Goal: Task Accomplishment & Management: Manage account settings

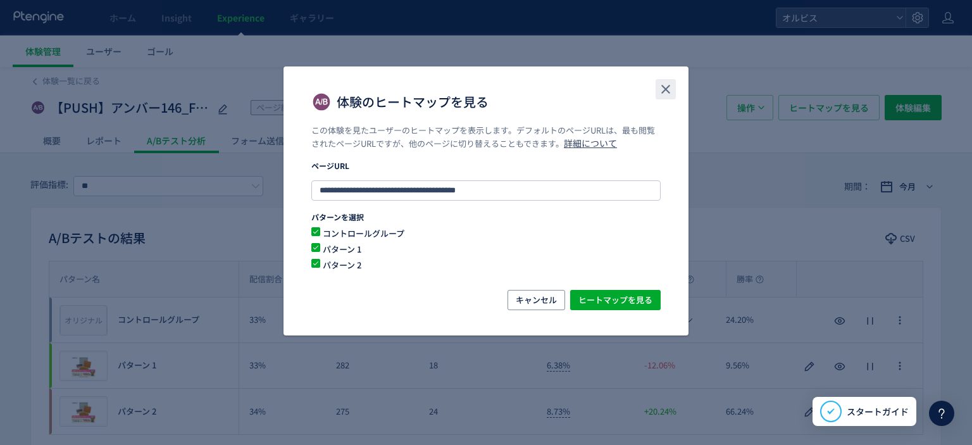
click at [673, 97] on icon "close" at bounding box center [665, 89] width 15 height 15
click at [667, 95] on div "【PUSH】アンバー146_FV変更_第二弾 ページ編集 配信中 (公開日: [DATE]）" at bounding box center [371, 107] width 683 height 25
click at [661, 83] on div "体験一覧に戻る" at bounding box center [485, 77] width 911 height 20
click at [546, 298] on div "7.26%" at bounding box center [585, 319] width 97 height 45
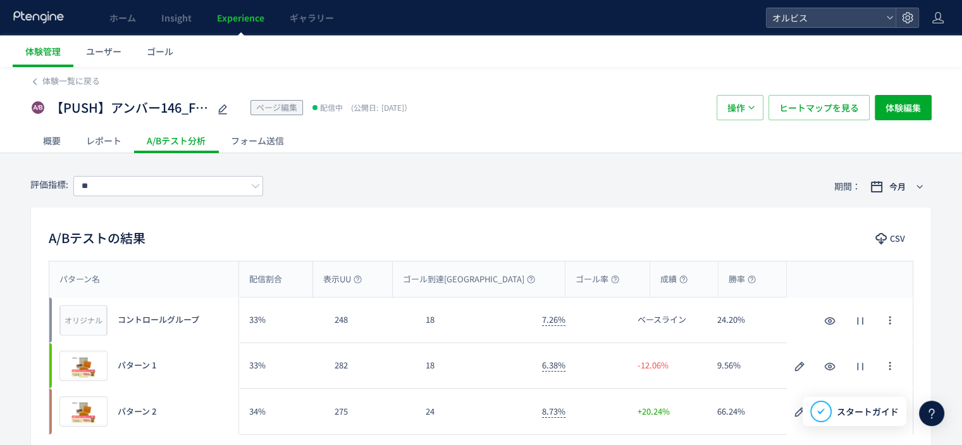
scroll to position [187, 0]
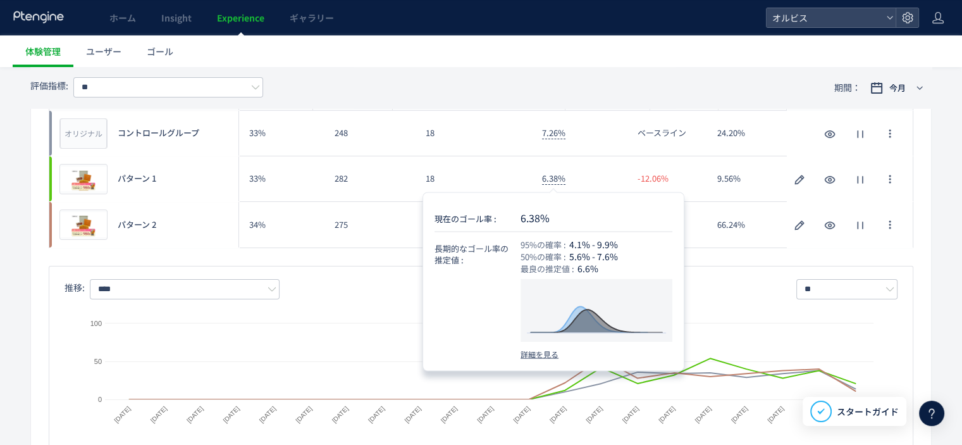
click at [554, 182] on span "6.38%" at bounding box center [553, 178] width 23 height 13
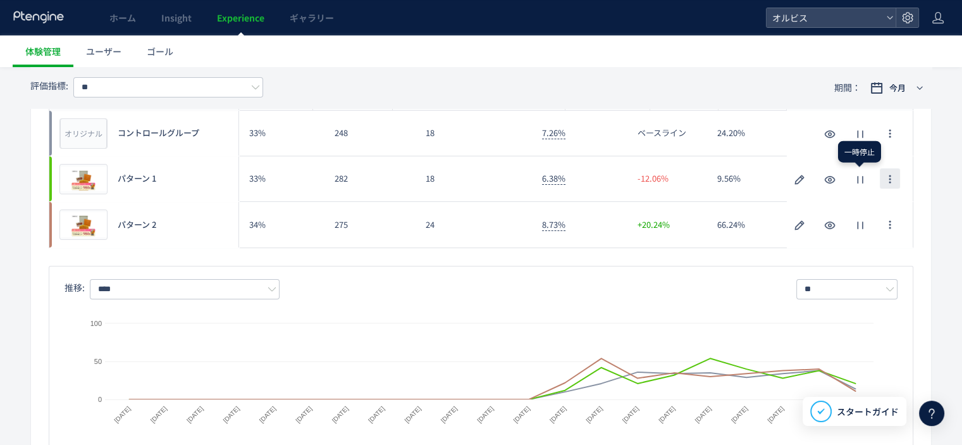
click at [893, 182] on icon "button" at bounding box center [890, 179] width 10 height 10
click at [479, 245] on div "24" at bounding box center [474, 225] width 116 height 46
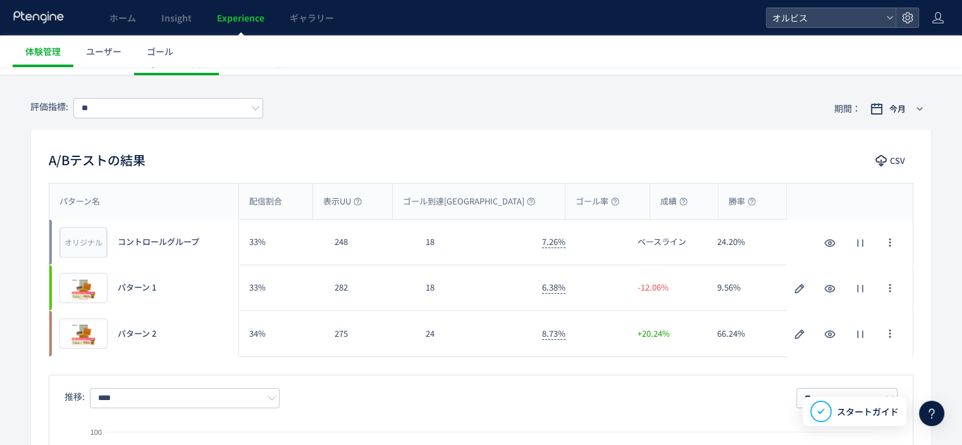
click at [260, 245] on div "33%" at bounding box center [281, 242] width 85 height 45
click at [256, 288] on div "33%" at bounding box center [281, 287] width 85 height 45
click at [280, 175] on div "A/Bテストの結果 CSV パターン名 配信割合 表示UU ゴール到達UU ゴール率 成績 勝率 パターン名 オリジナル プレビュー コントロールグループ 3…" at bounding box center [481, 363] width 902 height 468
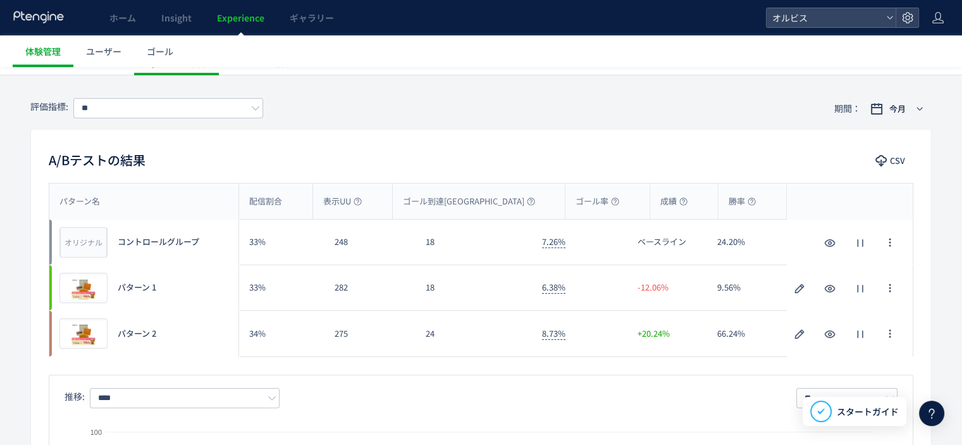
scroll to position [0, 0]
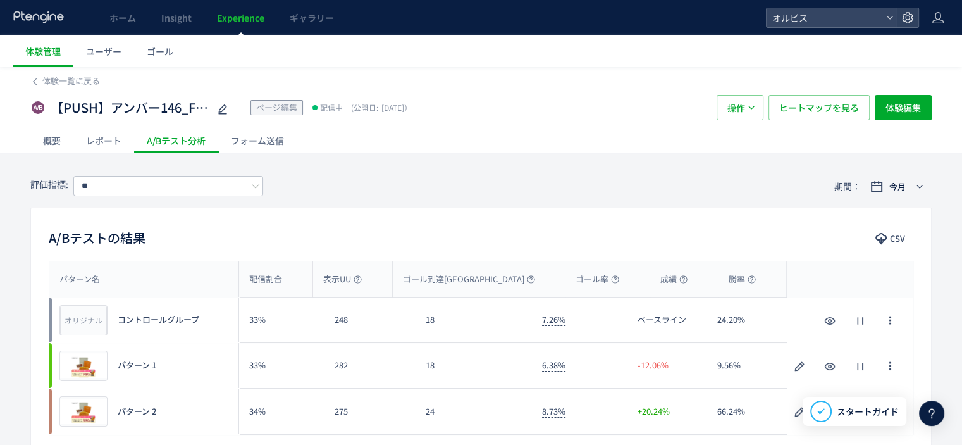
click at [897, 125] on div "【PUSH】アンバー146_FV変更_第二弾 ページ編集 配信中 (公開日: [DATE]） 操作 ヒートマップを見る 体験編集" at bounding box center [481, 107] width 902 height 40
click at [897, 113] on span "体験編集" at bounding box center [903, 107] width 35 height 25
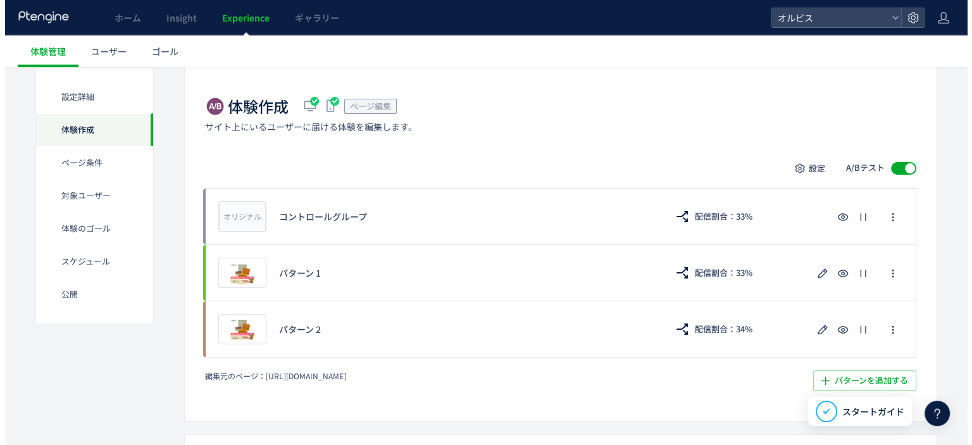
scroll to position [283, 0]
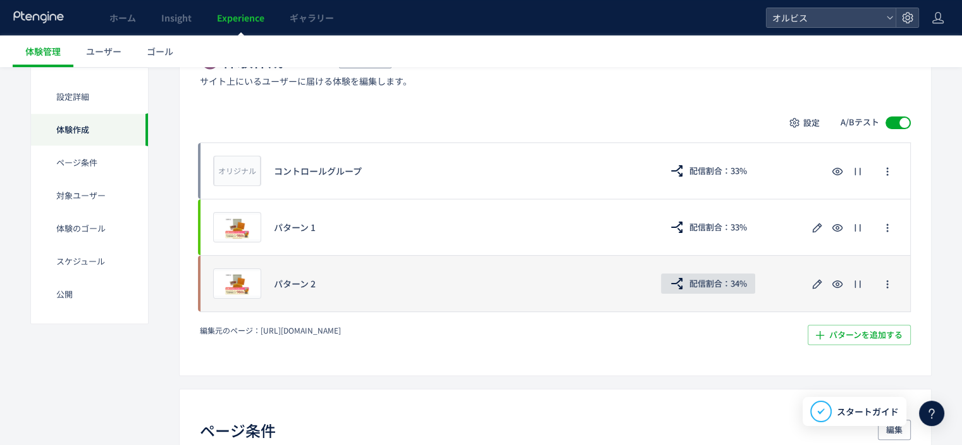
click at [693, 282] on span "配信割合：34%" at bounding box center [719, 283] width 58 height 20
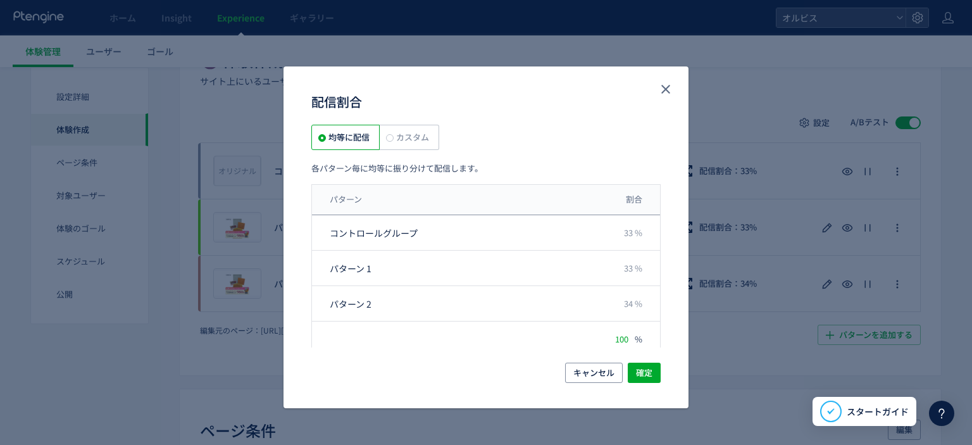
click at [693, 282] on div "配信割合 均等に配信 カスタム 各パターン毎に均等に振り分けて配信します。 パターン 割合 コントロールグループ 33 % パターン 1 33 % パターン …" at bounding box center [486, 222] width 972 height 445
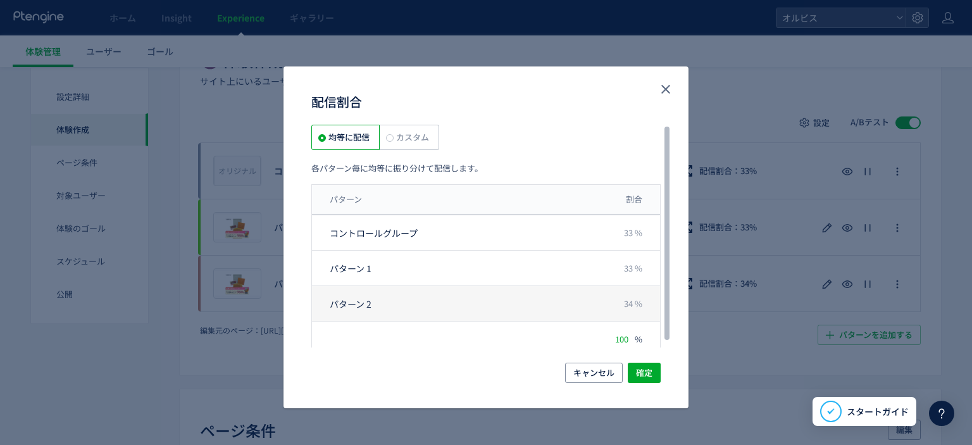
scroll to position [3, 0]
click at [634, 301] on span "34 %" at bounding box center [633, 301] width 18 height 12
click at [627, 302] on span "34 %" at bounding box center [633, 301] width 18 height 12
click at [627, 303] on span "34 %" at bounding box center [633, 301] width 18 height 12
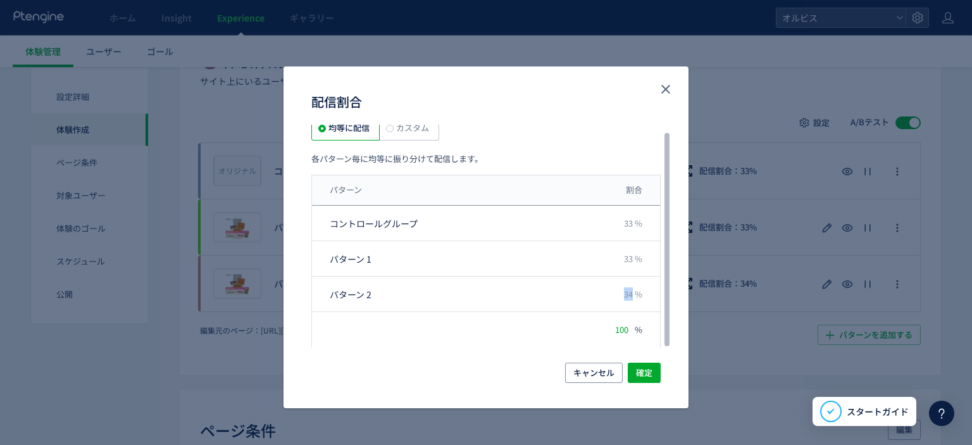
click at [418, 132] on span "カスタム" at bounding box center [411, 127] width 35 height 12
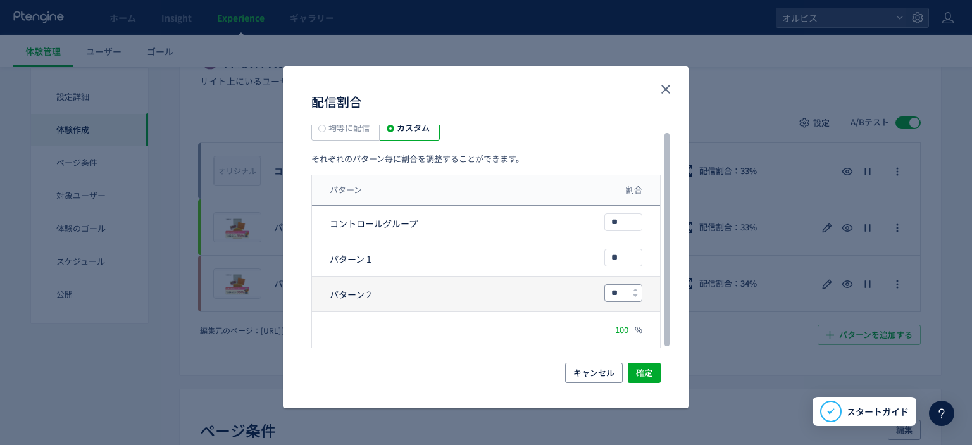
click at [621, 294] on input "**" at bounding box center [623, 293] width 37 height 16
type input "*"
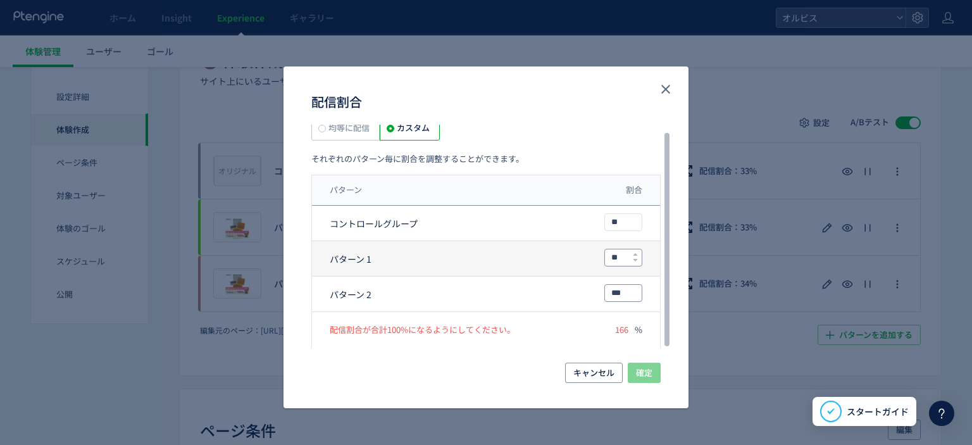
type input "***"
click at [622, 257] on input "**" at bounding box center [623, 257] width 37 height 16
type input "*"
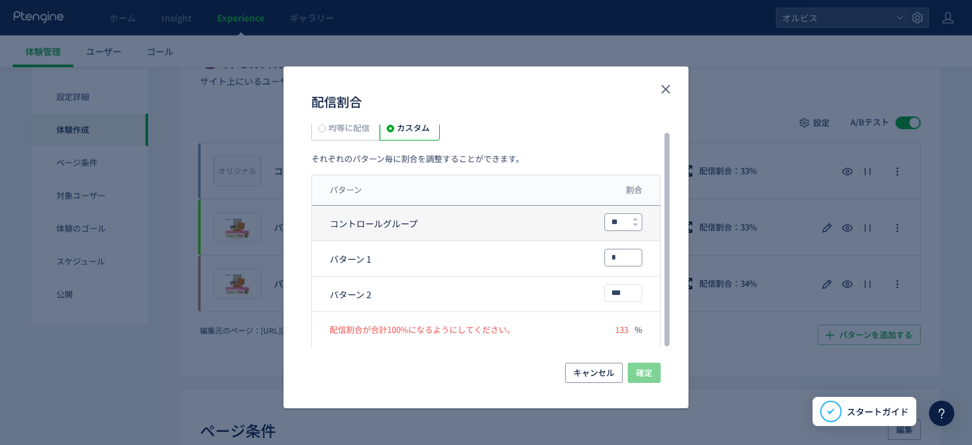
type input "*"
click at [626, 218] on input "**" at bounding box center [623, 222] width 37 height 16
type input "*"
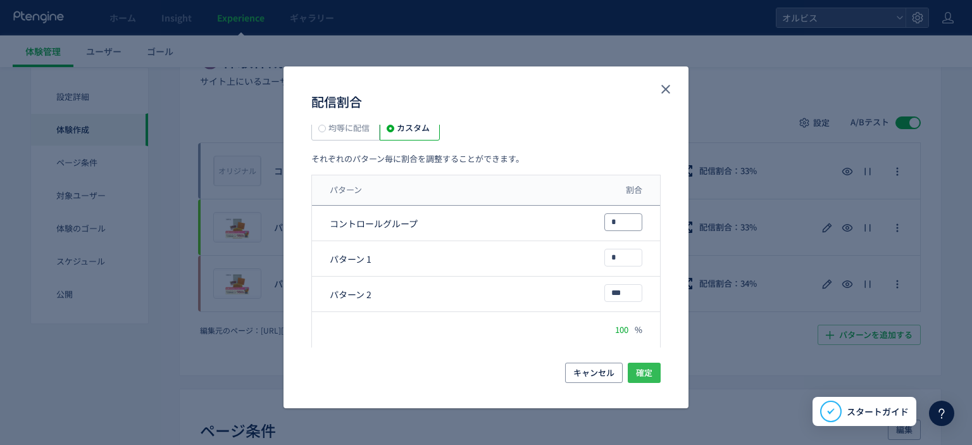
type input "*"
click at [644, 374] on span "確定" at bounding box center [644, 373] width 16 height 20
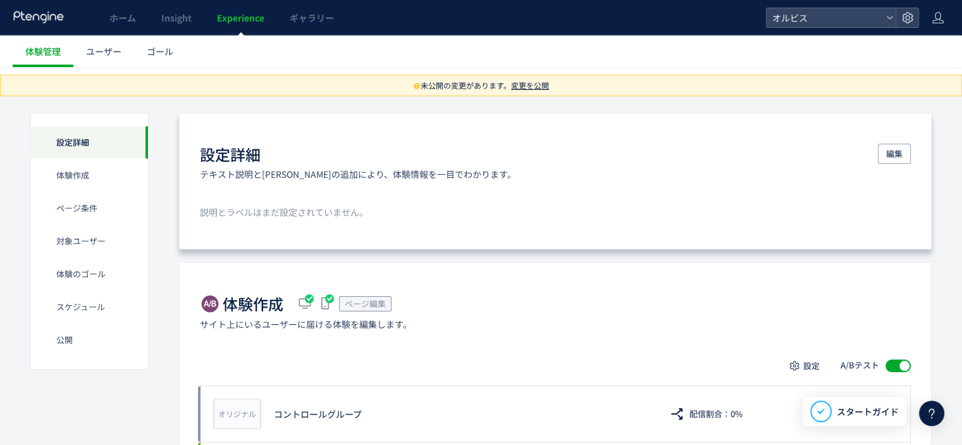
scroll to position [0, 0]
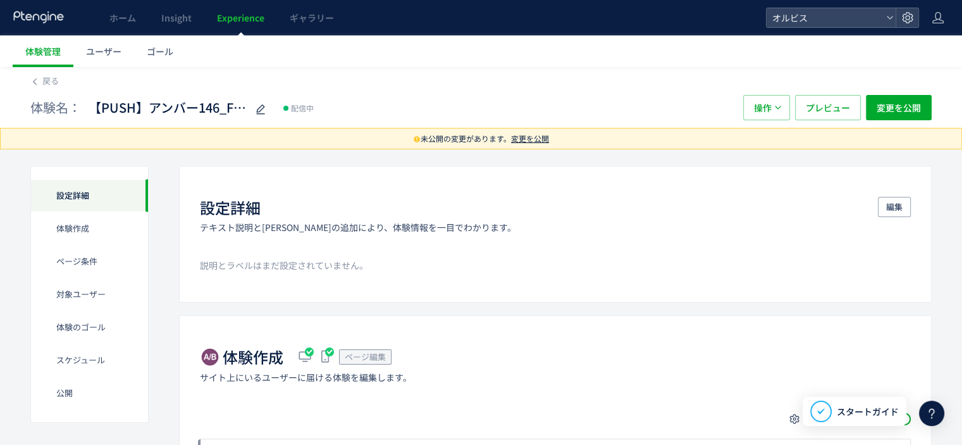
click at [535, 139] on span "変更を公開" at bounding box center [530, 138] width 38 height 11
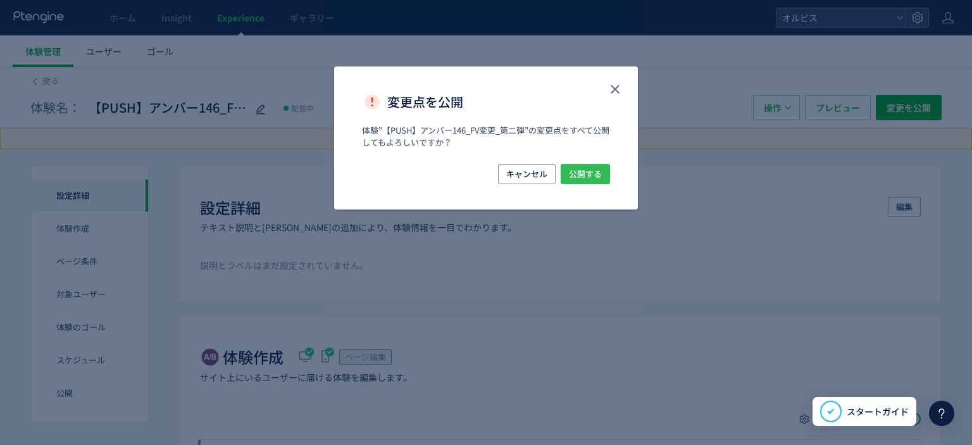
click at [593, 180] on span "公開する" at bounding box center [585, 174] width 33 height 20
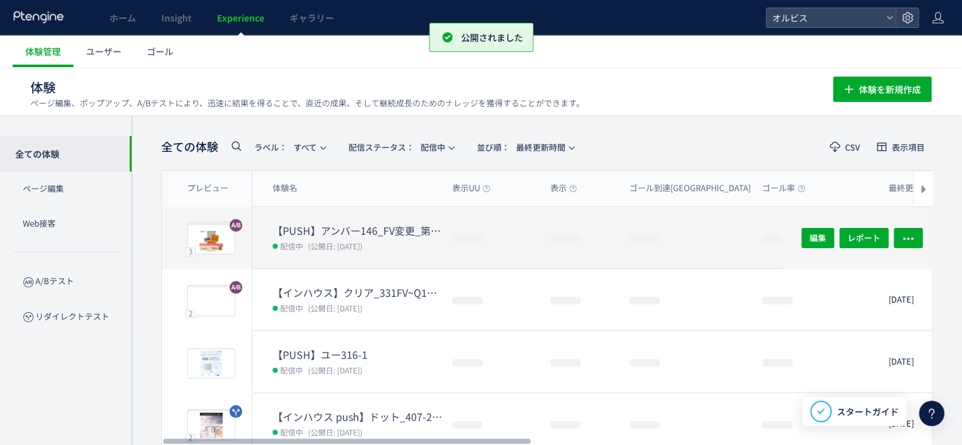
click at [324, 229] on dt "【PUSH】アンバー146_FV変更_第二弾" at bounding box center [358, 230] width 170 height 15
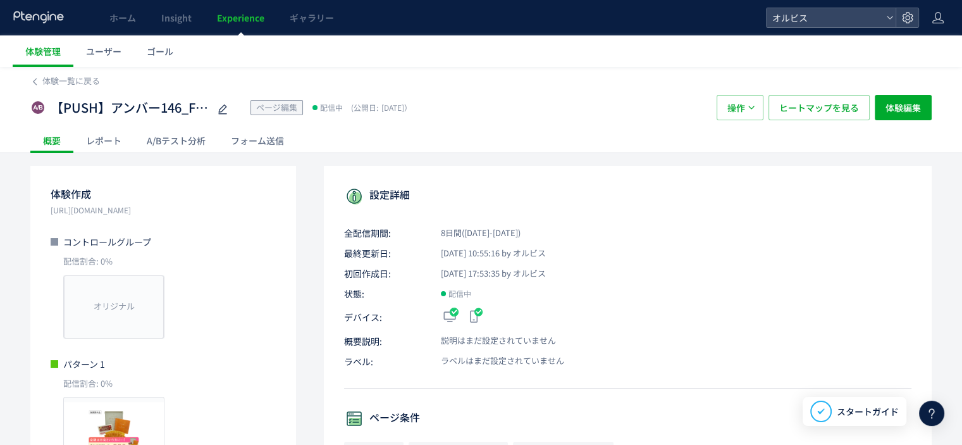
scroll to position [47, 0]
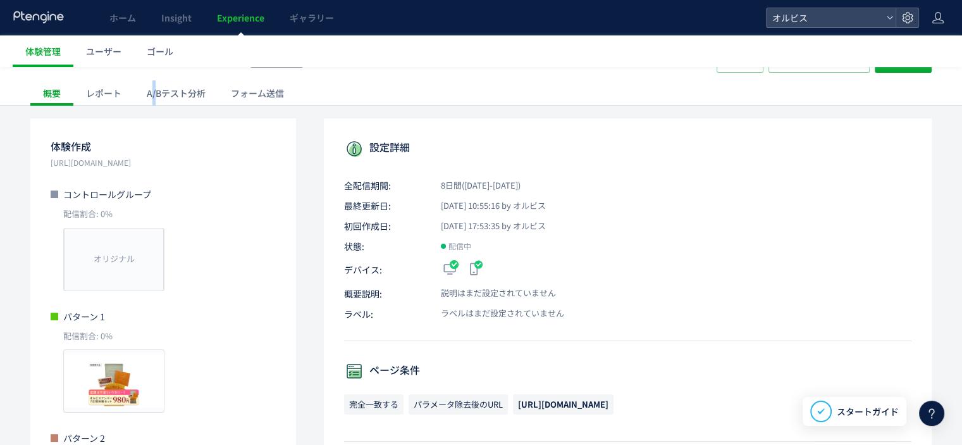
click at [155, 92] on div "A/Bテスト分析" at bounding box center [176, 92] width 84 height 25
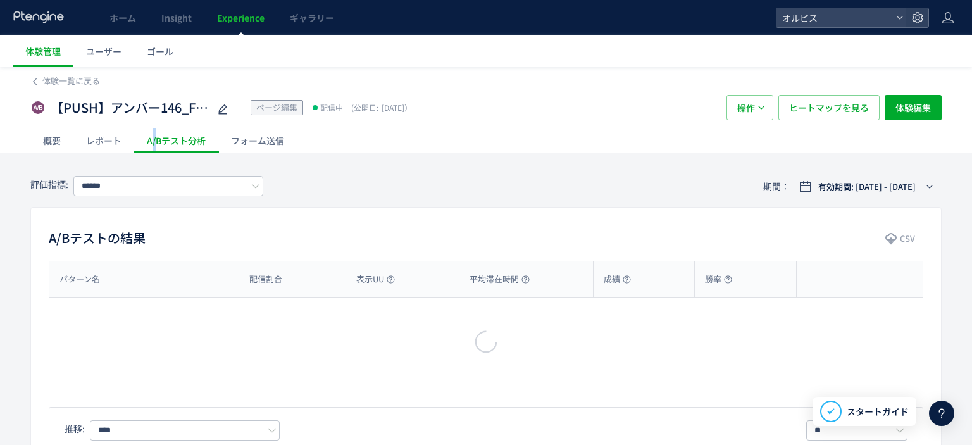
type input "*********"
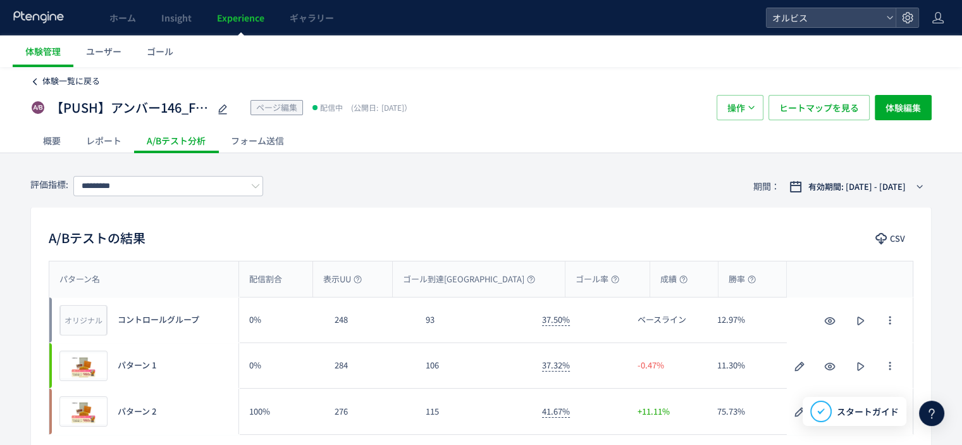
click at [53, 82] on span "体験一覧に戻る" at bounding box center [71, 81] width 58 height 12
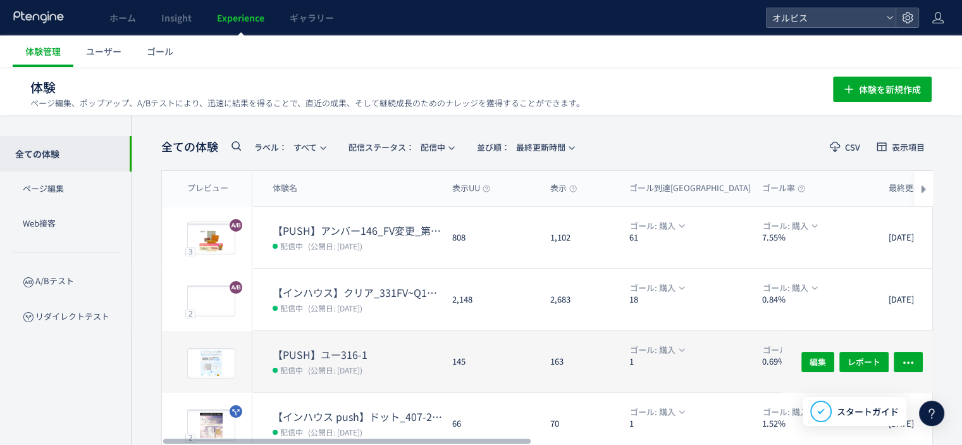
scroll to position [56, 0]
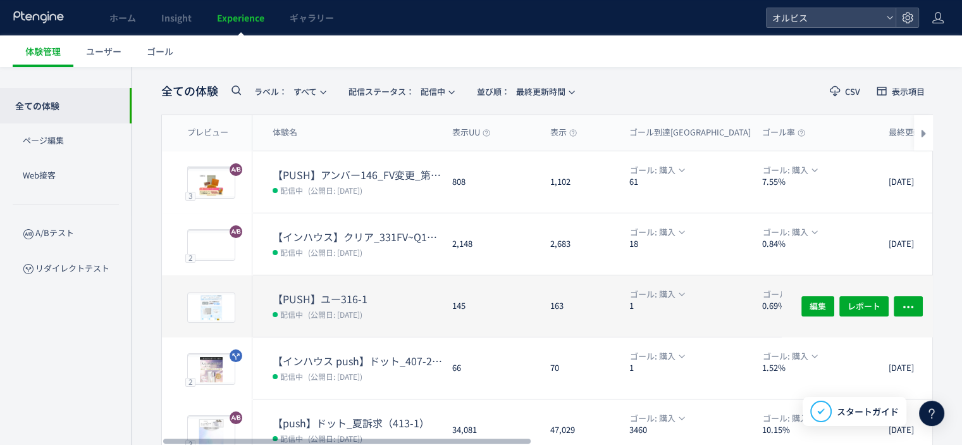
click at [363, 309] on span "(公開日: [DATE])" at bounding box center [335, 314] width 54 height 11
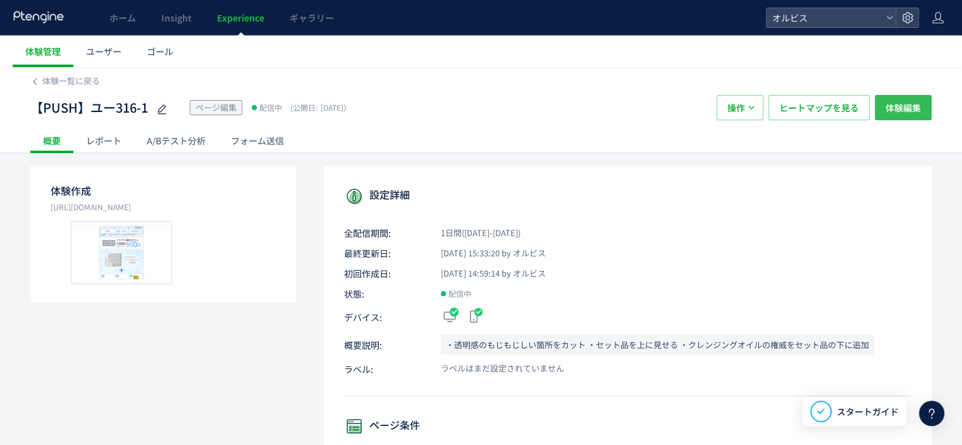
click at [916, 108] on span "体験編集" at bounding box center [903, 107] width 35 height 25
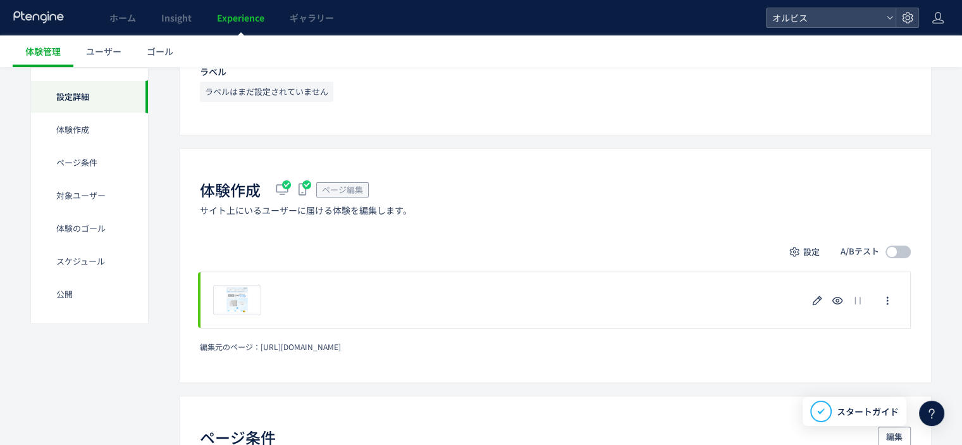
scroll to position [89, 0]
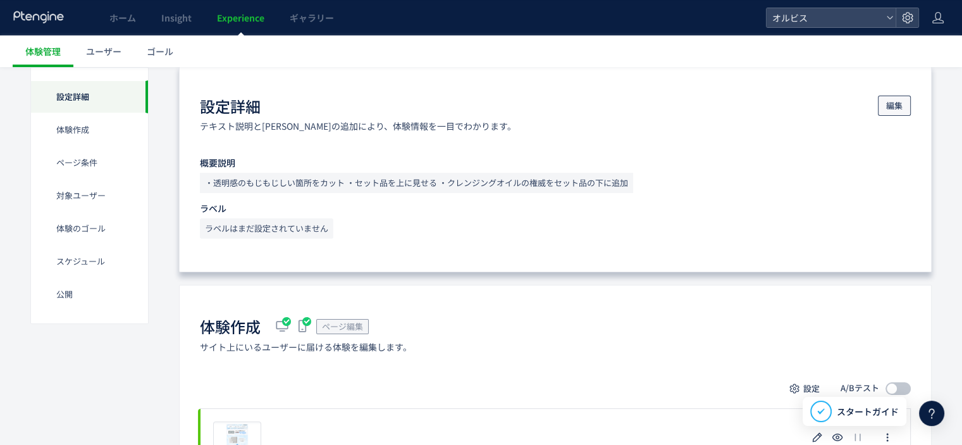
click at [898, 101] on span "編集" at bounding box center [894, 106] width 16 height 20
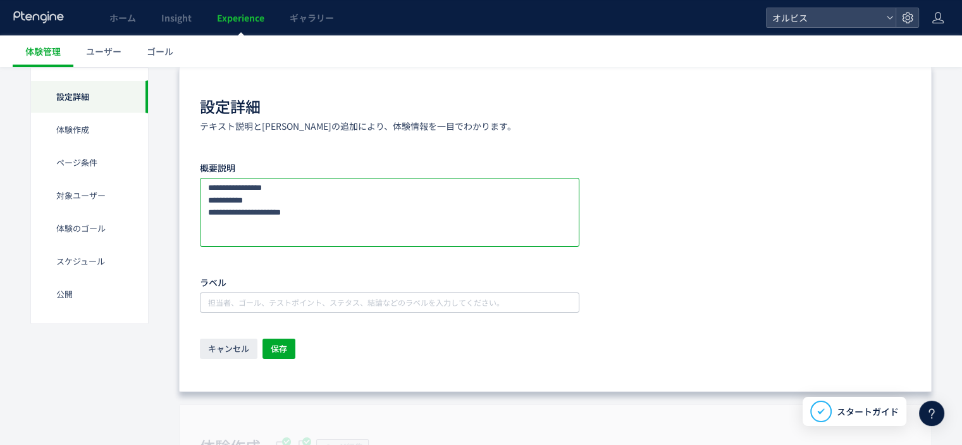
click at [409, 192] on textarea at bounding box center [390, 212] width 380 height 69
click at [418, 213] on textarea at bounding box center [390, 212] width 380 height 69
type textarea "**********"
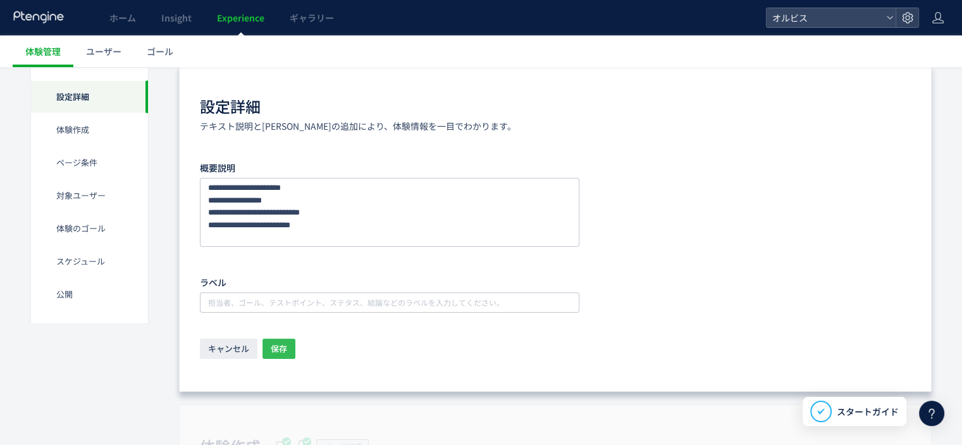
click at [286, 354] on span "保存" at bounding box center [279, 348] width 16 height 20
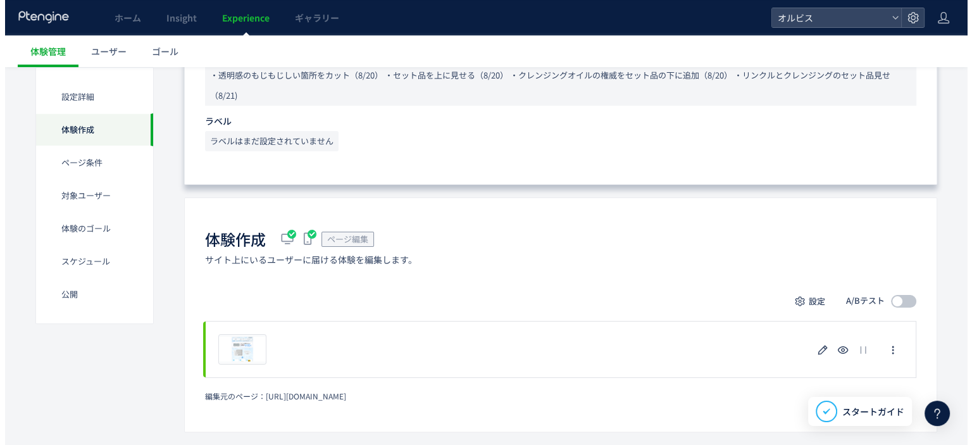
scroll to position [276, 0]
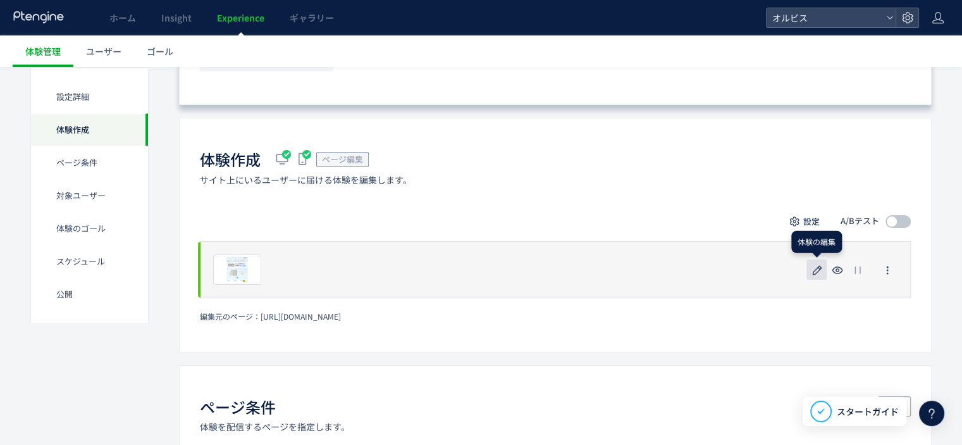
click at [811, 271] on icon "button" at bounding box center [817, 270] width 15 height 15
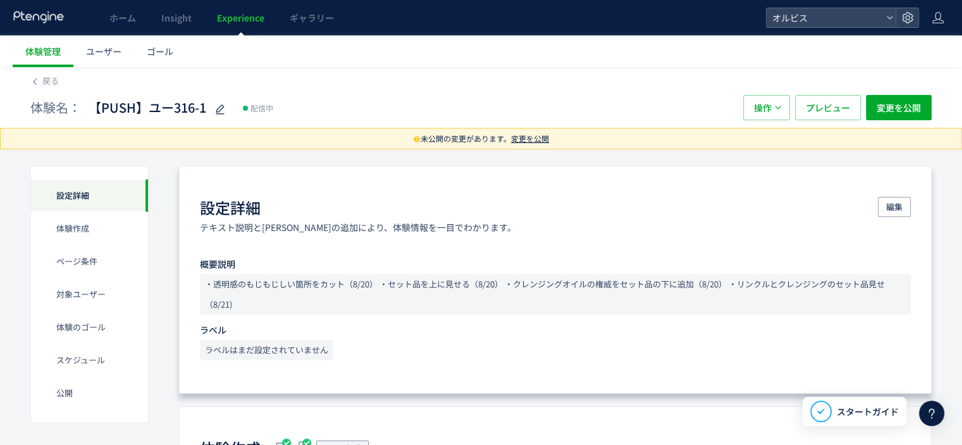
click at [529, 136] on span "変更を公開" at bounding box center [530, 138] width 38 height 11
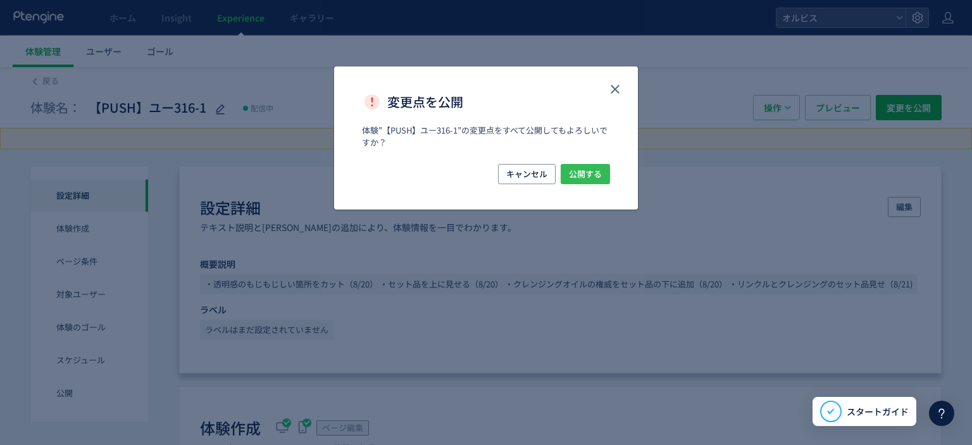
click at [572, 179] on span "公開する" at bounding box center [585, 174] width 33 height 20
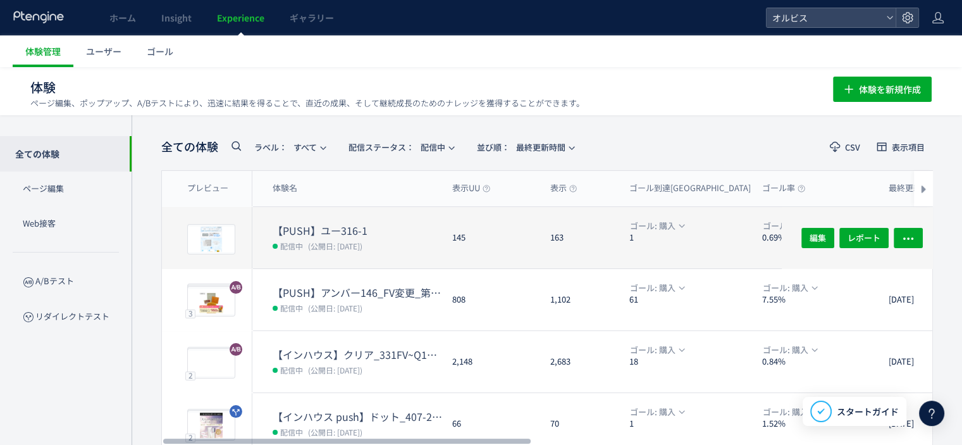
click at [399, 218] on div "【PUSH】ユー316-1 配信中 (公開日: [DATE])" at bounding box center [347, 237] width 190 height 61
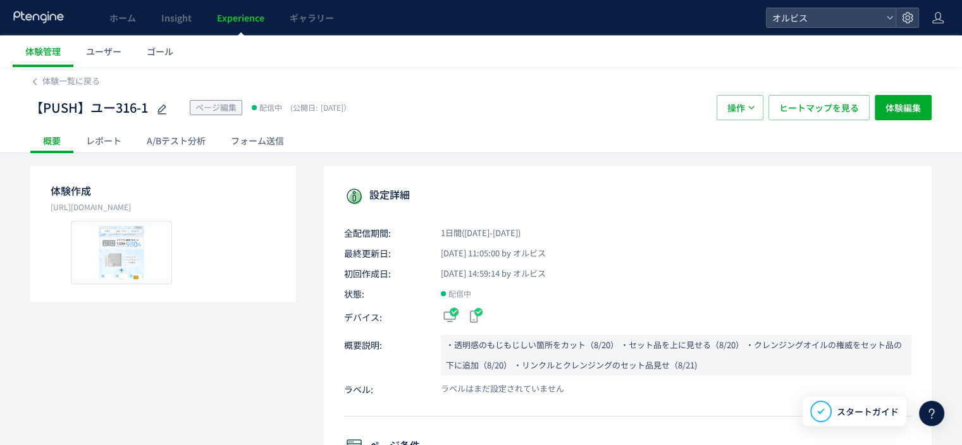
click at [261, 146] on div "フォーム送信" at bounding box center [257, 140] width 78 height 25
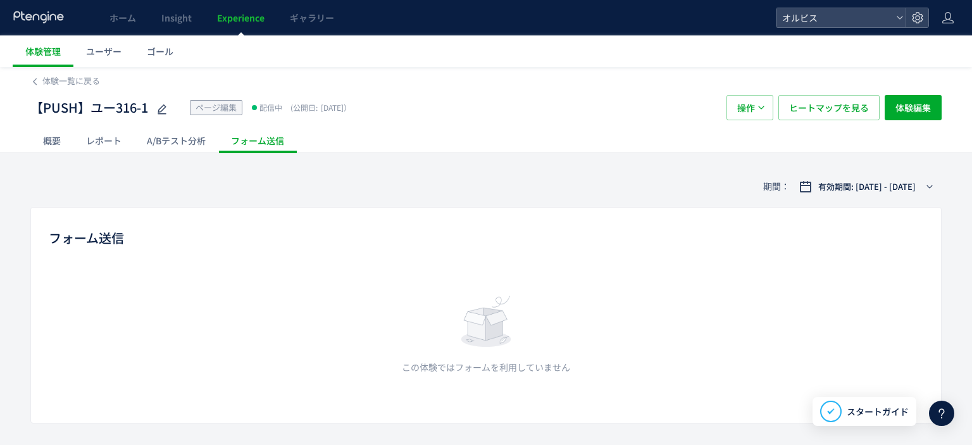
click at [195, 149] on div at bounding box center [486, 222] width 972 height 445
click at [175, 144] on div "A/Bテスト分析" at bounding box center [176, 140] width 84 height 25
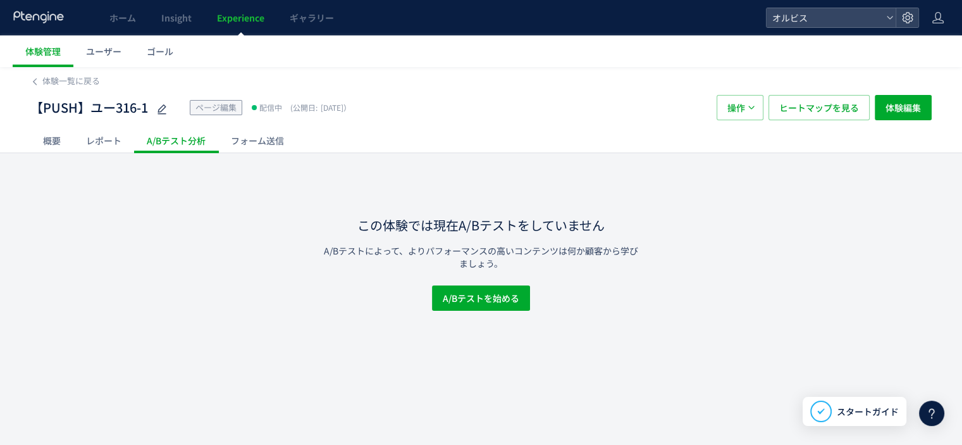
click at [115, 140] on div "レポート" at bounding box center [103, 140] width 61 height 25
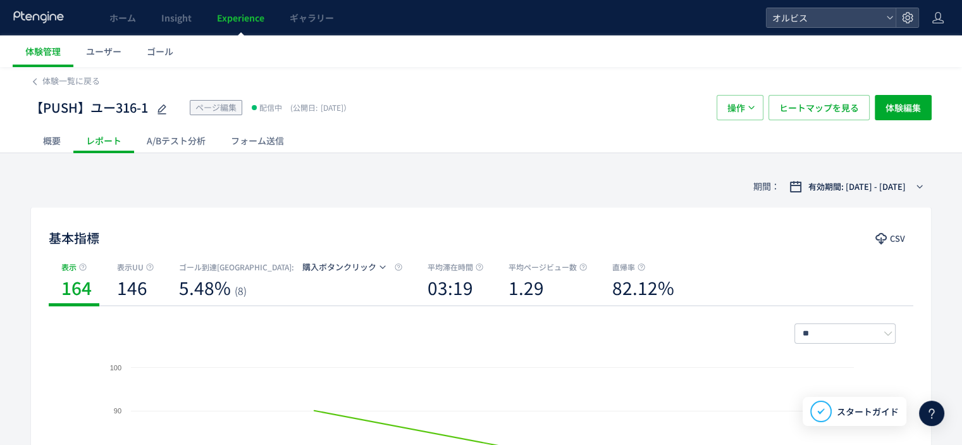
click at [67, 142] on div "概要" at bounding box center [51, 140] width 43 height 25
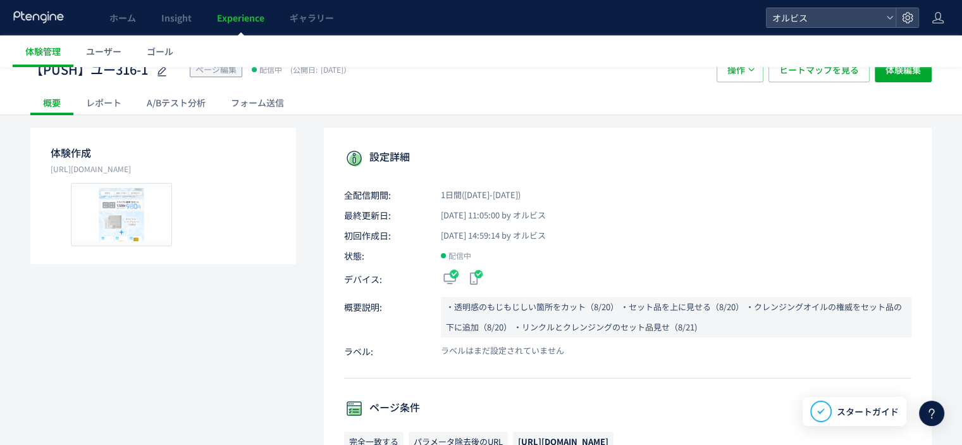
scroll to position [37, 0]
